Goal: Information Seeking & Learning: Learn about a topic

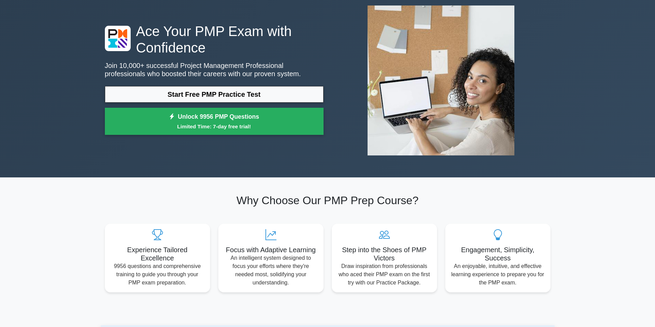
scroll to position [34, 0]
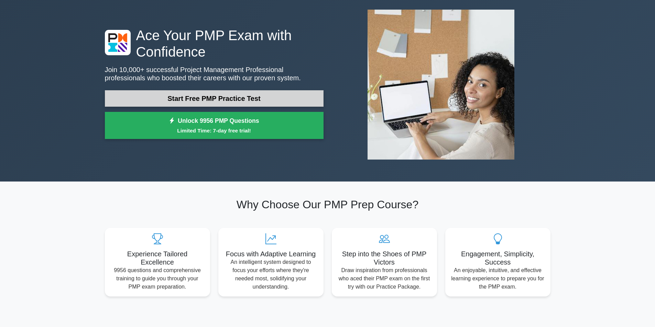
click at [200, 101] on link "Start Free PMP Practice Test" at bounding box center [214, 98] width 219 height 16
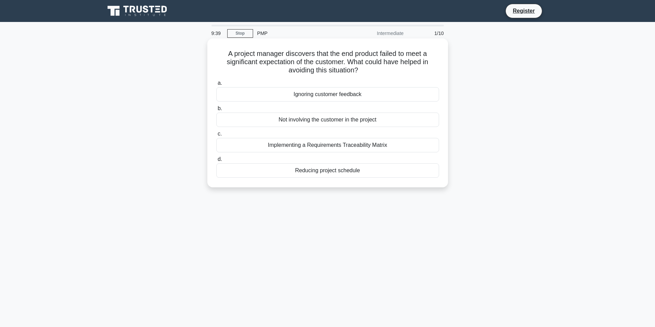
click at [326, 145] on div "Implementing a Requirements Traceability Matrix" at bounding box center [327, 145] width 223 height 14
click at [216, 136] on input "c. Implementing a Requirements Traceability Matrix" at bounding box center [216, 134] width 0 height 4
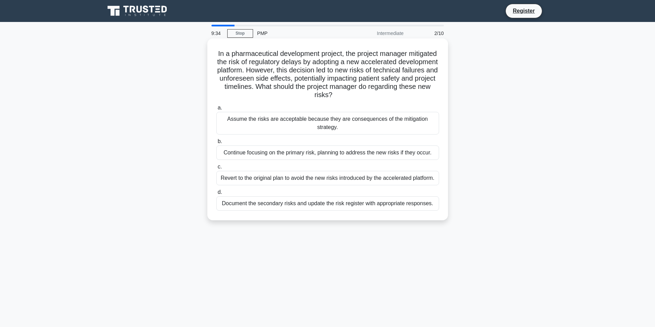
drag, startPoint x: 235, startPoint y: 54, endPoint x: 378, endPoint y: 99, distance: 150.1
click at [378, 99] on h5 "In a pharmaceutical development project, the project manager mitigated the risk…" at bounding box center [327, 74] width 224 height 50
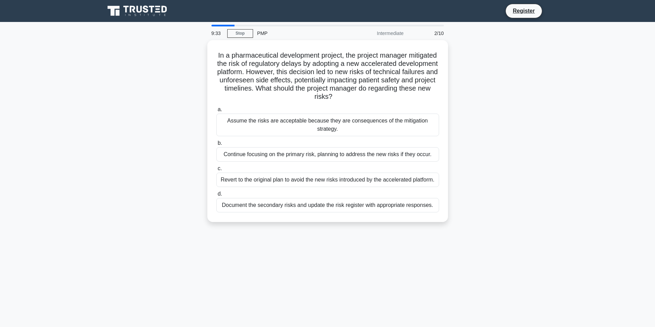
copy h5 "In a pharmaceutical development project, the project manager mitigated the risk…"
click at [106, 161] on div "In a pharmaceutical development project, the project manager mitigated the risk…" at bounding box center [328, 135] width 454 height 190
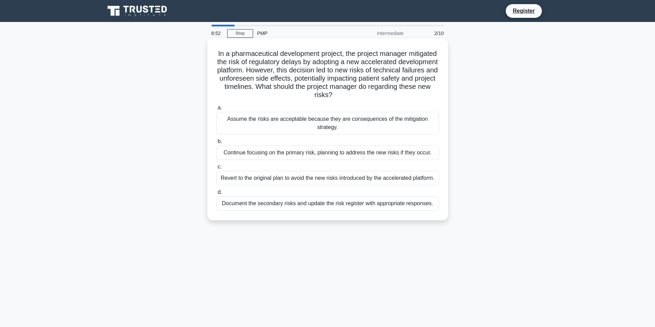
click at [251, 155] on div "Continue focusing on the primary risk, planning to address the new risks if the…" at bounding box center [327, 153] width 223 height 14
click at [216, 144] on input "b. Continue focusing on the primary risk, planning to address the new risks if …" at bounding box center [216, 142] width 0 height 4
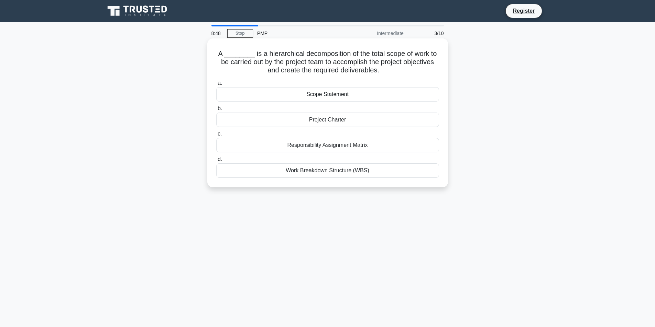
drag, startPoint x: 219, startPoint y: 54, endPoint x: 412, endPoint y: 71, distance: 194.3
click at [413, 71] on h5 "A ________ is a hierarchical decomposition of the total scope of work to be car…" at bounding box center [327, 61] width 224 height 25
copy h5 "A ________ is a hierarchical decomposition of the total scope of work to be car…"
click at [306, 177] on div "Work Breakdown Structure (WBS)" at bounding box center [327, 171] width 223 height 14
click at [216, 162] on input "d. Work Breakdown Structure (WBS)" at bounding box center [216, 159] width 0 height 4
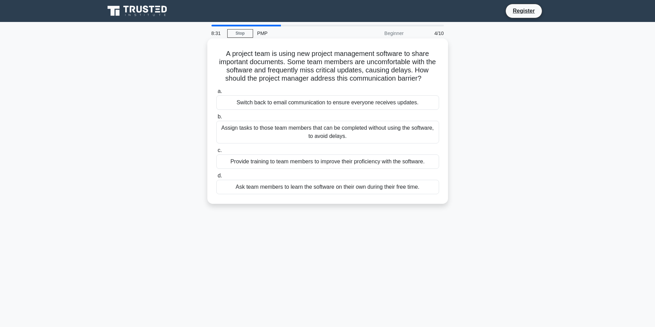
drag, startPoint x: 237, startPoint y: 57, endPoint x: 432, endPoint y: 80, distance: 196.6
click at [432, 80] on h5 "A project team is using new project management software to share important docu…" at bounding box center [327, 66] width 224 height 34
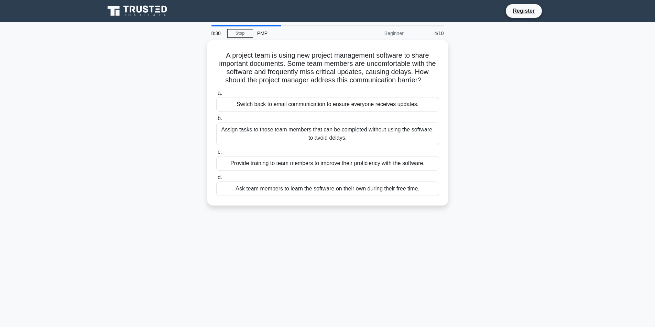
copy h5 "A project team is using new project management software to share important docu…"
click at [135, 150] on div "A project team is using new project management software to share important docu…" at bounding box center [328, 127] width 454 height 174
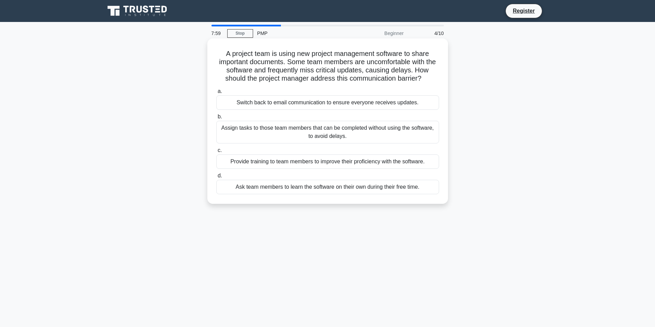
click at [273, 131] on div "Assign tasks to those team members that can be completed without using the soft…" at bounding box center [327, 132] width 223 height 23
click at [216, 119] on input "b. Assign tasks to those team members that can be completed without using the s…" at bounding box center [216, 117] width 0 height 4
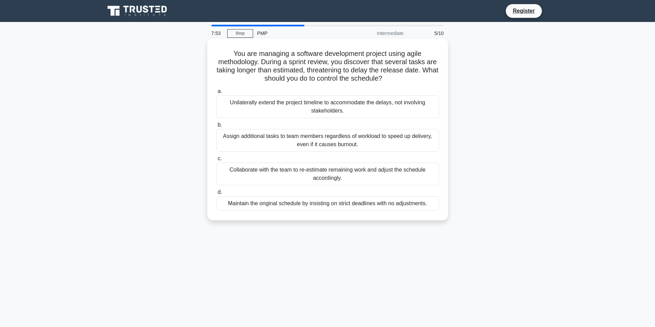
click at [267, 108] on div "Unilaterally extend the project timeline to accommodate the delays, not involvi…" at bounding box center [327, 107] width 223 height 23
click at [216, 94] on input "a. Unilaterally extend the project timeline to accommodate the delays, not invo…" at bounding box center [216, 91] width 0 height 4
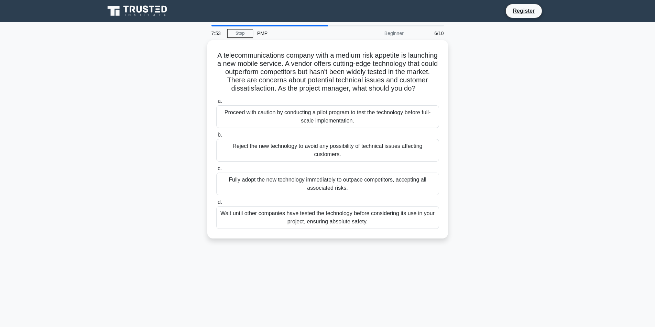
click at [267, 108] on label "a. Proceed with caution by conducting a pilot program to test the technology be…" at bounding box center [327, 112] width 223 height 31
click at [216, 104] on input "a. Proceed with caution by conducting a pilot program to test the technology be…" at bounding box center [216, 101] width 0 height 4
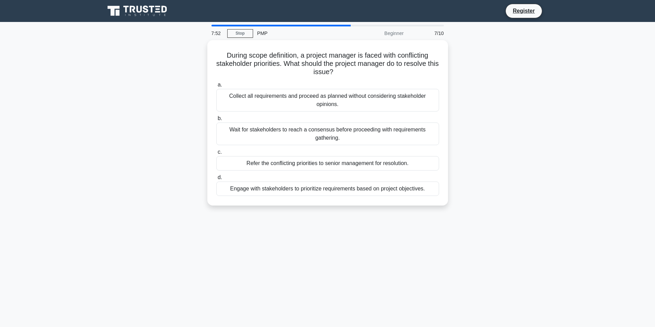
click at [269, 114] on label "b. Wait for stakeholders to reach a consensus before proceeding with requiremen…" at bounding box center [327, 129] width 223 height 31
click at [216, 116] on input "b. Wait for stakeholders to reach a consensus before proceeding with requiremen…" at bounding box center [216, 118] width 0 height 4
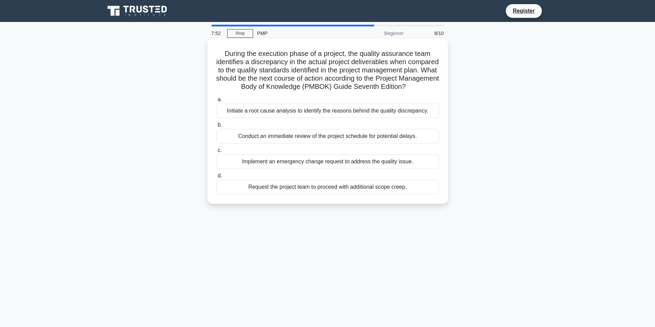
click at [263, 117] on div "Initiate a root cause analysis to identify the reasons behind the quality discr…" at bounding box center [327, 111] width 223 height 14
click at [216, 102] on input "a. Initiate a root cause analysis to identify the reasons behind the quality di…" at bounding box center [216, 100] width 0 height 4
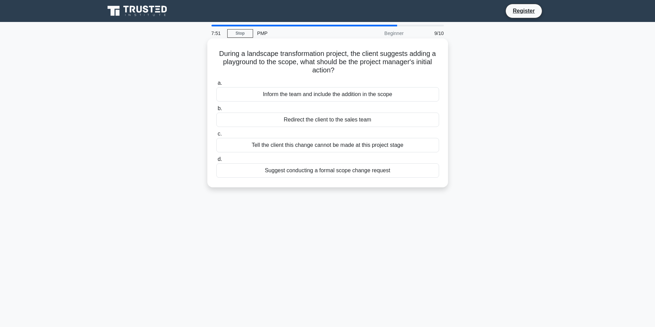
click at [276, 100] on div "Inform the team and include the addition in the scope" at bounding box center [327, 94] width 223 height 14
click at [216, 86] on input "a. Inform the team and include the addition in the scope" at bounding box center [216, 83] width 0 height 4
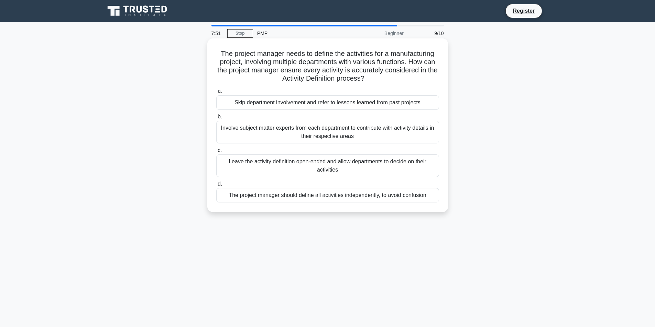
click at [281, 103] on div "Skip department involvement and refer to lessons learned from past projects" at bounding box center [327, 103] width 223 height 14
click at [216, 94] on input "a. Skip department involvement and refer to lessons learned from past projects" at bounding box center [216, 91] width 0 height 4
